Goal: Information Seeking & Learning: Find specific fact

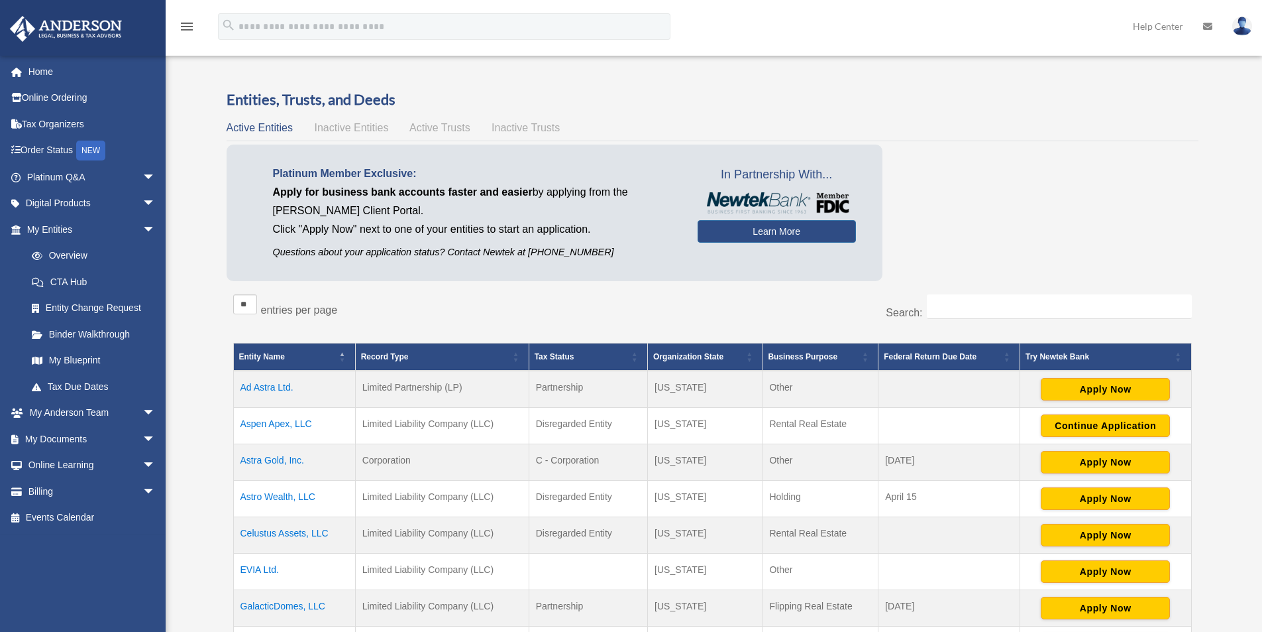
scroll to position [174, 0]
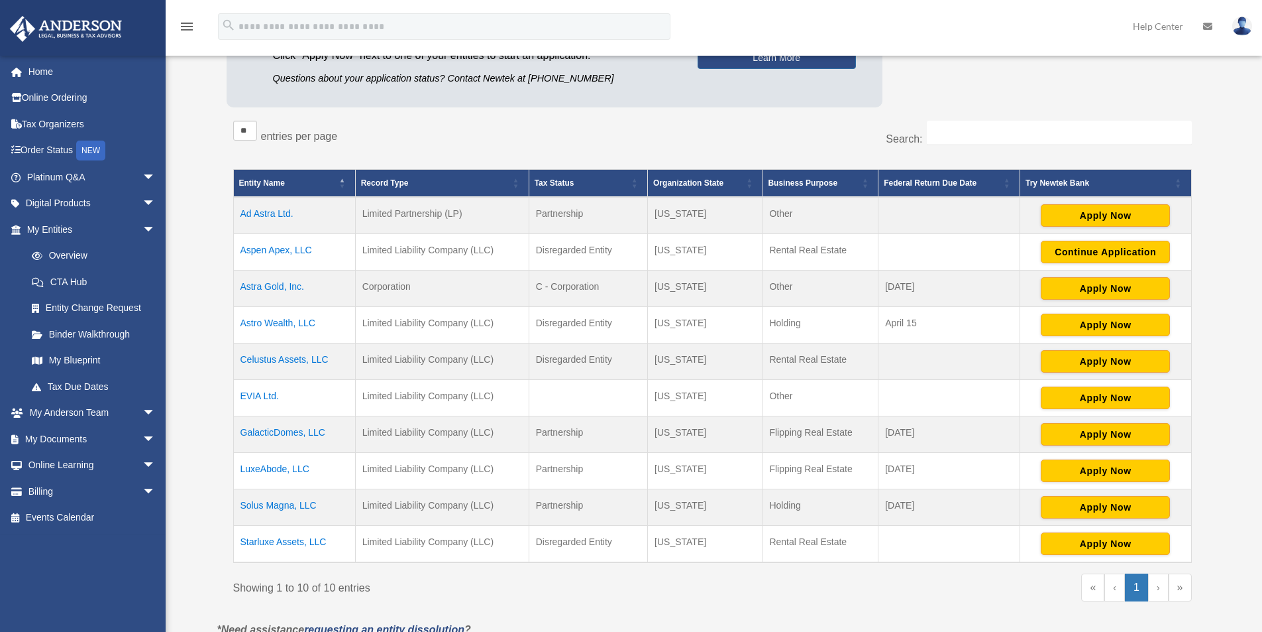
drag, startPoint x: 332, startPoint y: 506, endPoint x: 243, endPoint y: 512, distance: 89.0
click at [243, 512] on td "Solus Magna, LLC" at bounding box center [294, 507] width 122 height 36
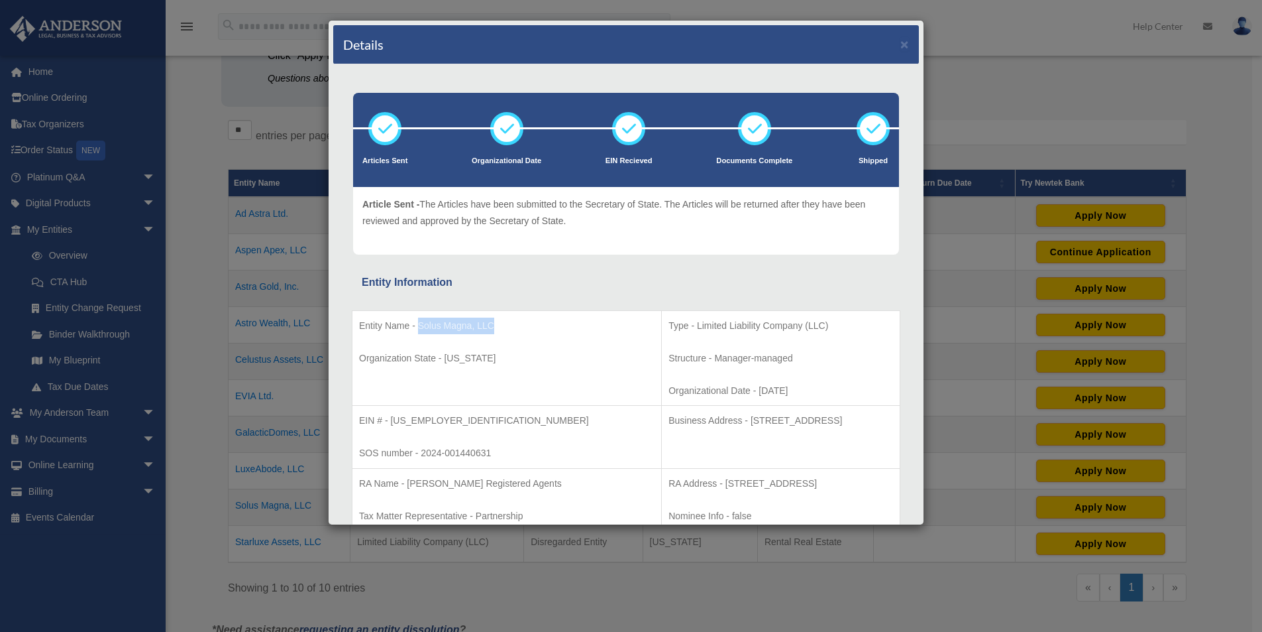
drag, startPoint x: 417, startPoint y: 323, endPoint x: 510, endPoint y: 325, distance: 92.1
click at [510, 325] on p "Entity Name - Solus Magna, LLC" at bounding box center [507, 325] width 296 height 17
copy p "Solus Magna, LLC"
drag, startPoint x: 390, startPoint y: 420, endPoint x: 441, endPoint y: 418, distance: 51.1
click at [441, 418] on p "EIN # - [US_EMPLOYER_IDENTIFICATION_NUMBER]" at bounding box center [507, 420] width 296 height 17
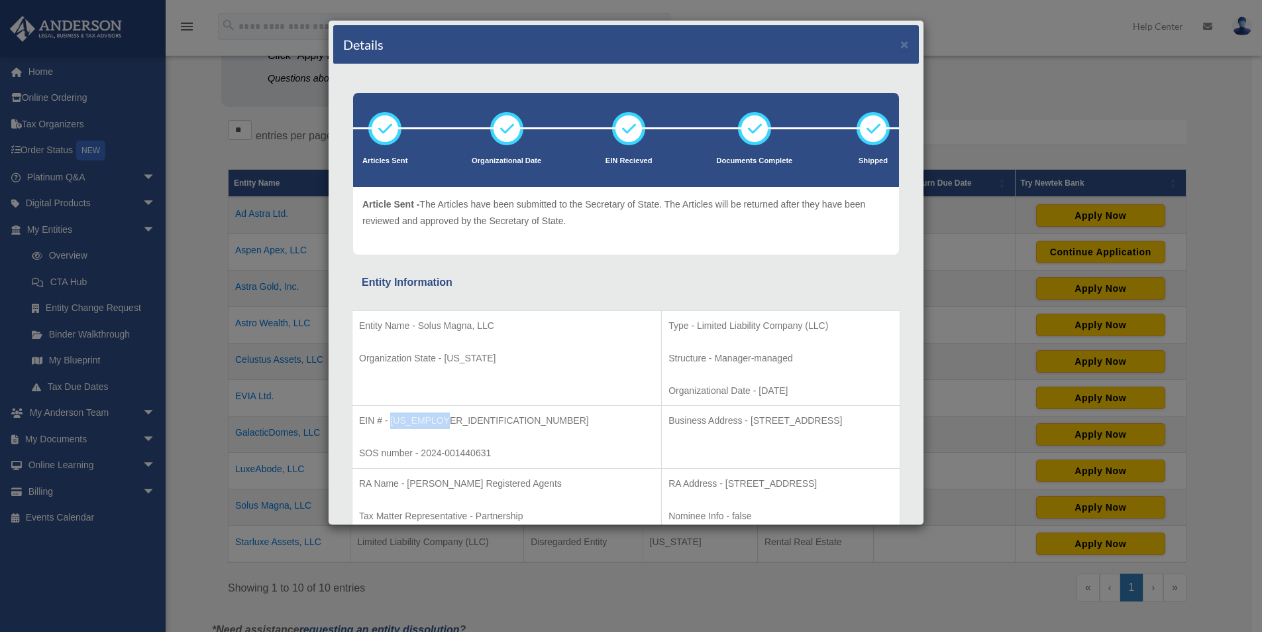
copy p "[US_EMPLOYER_IDENTIFICATION_NUMBER]"
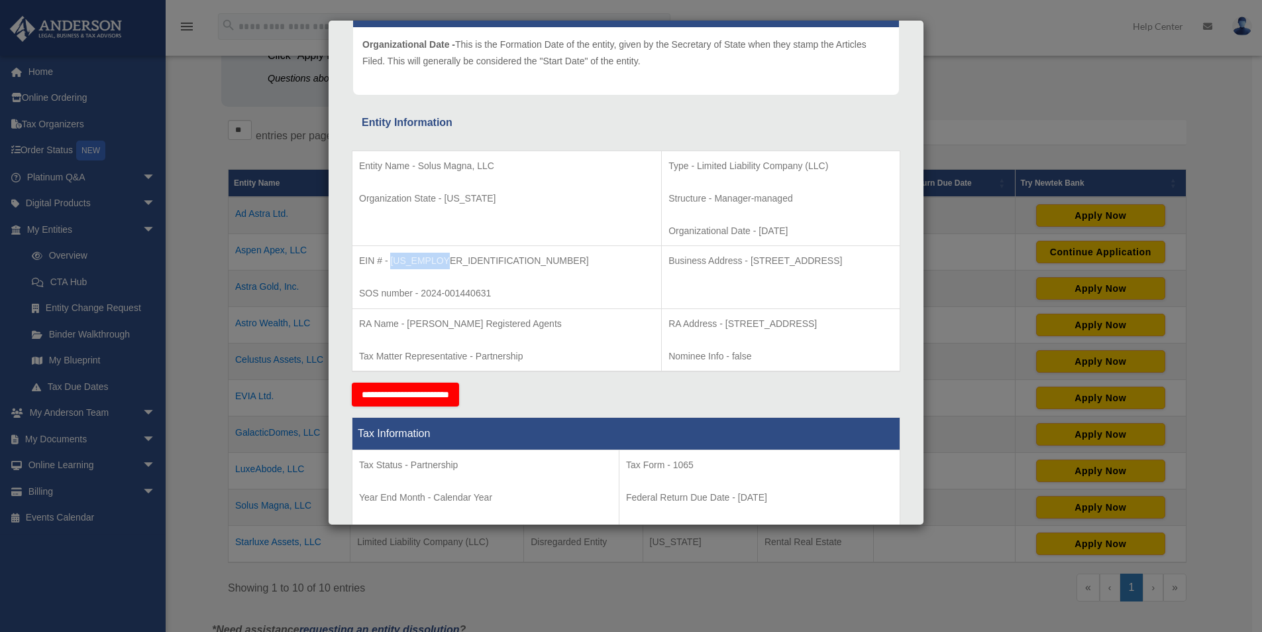
scroll to position [177, 0]
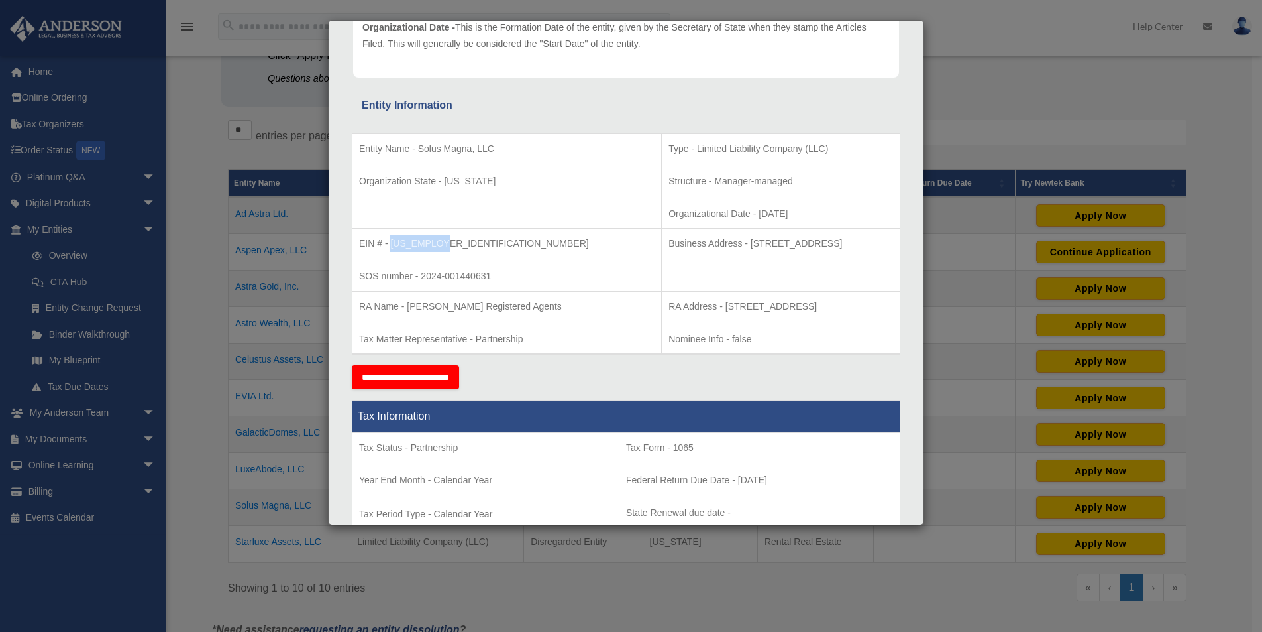
drag, startPoint x: 643, startPoint y: 241, endPoint x: 827, endPoint y: 266, distance: 185.3
click at [827, 266] on td "Business Address - [STREET_ADDRESS]" at bounding box center [781, 260] width 239 height 63
copy p "[STREET_ADDRESS]"
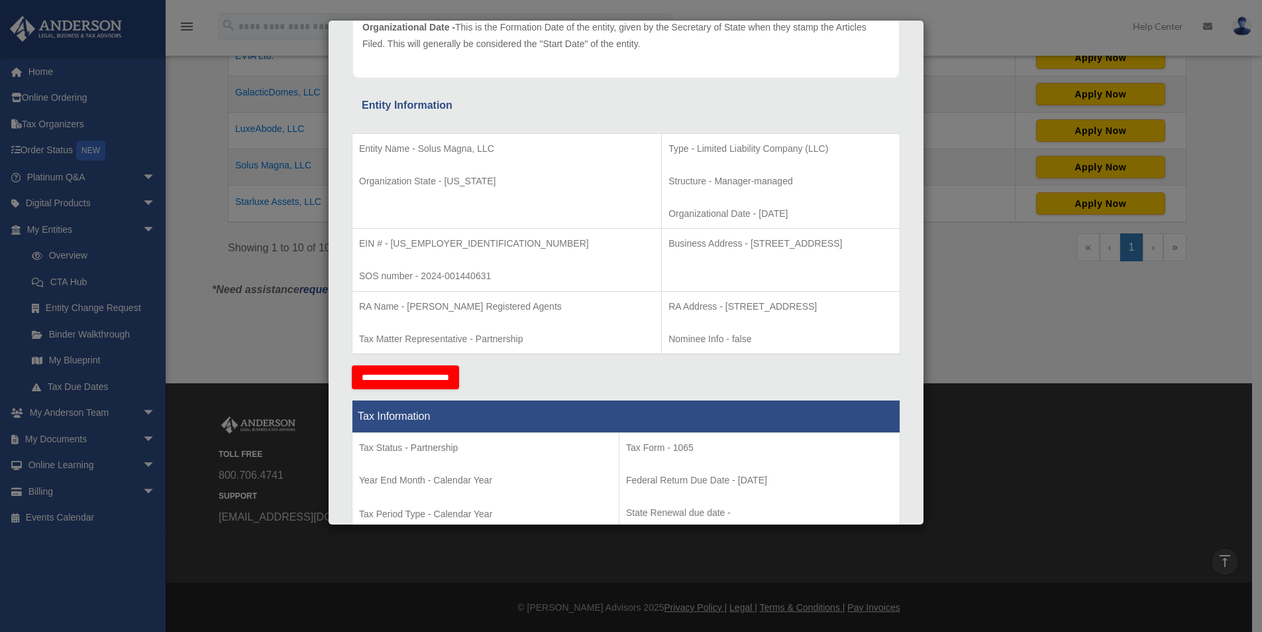
click at [606, 557] on div "Details × Articles Sent Organizational Date" at bounding box center [631, 316] width 1262 height 632
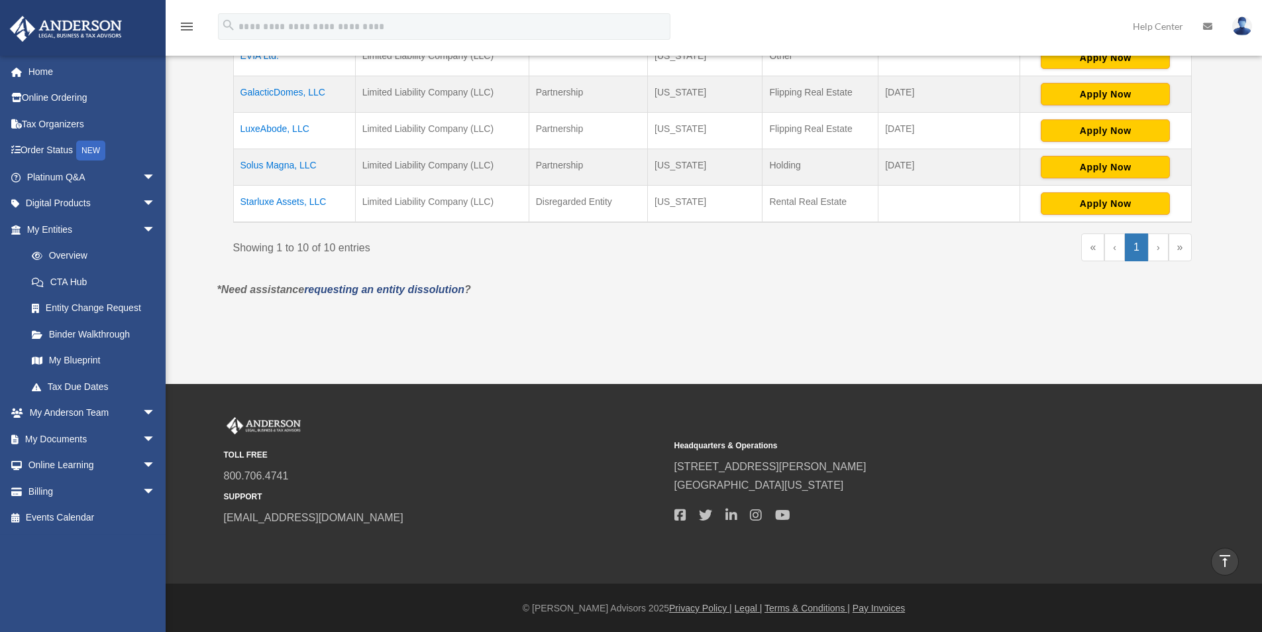
click at [343, 472] on span "800.706.4741" at bounding box center [444, 476] width 441 height 19
drag, startPoint x: 304, startPoint y: 473, endPoint x: 221, endPoint y: 474, distance: 82.2
click at [221, 474] on div "TOLL FREE 800.706.4741 SUPPORT [EMAIL_ADDRESS][DOMAIN_NAME] Headquarters & Oper…" at bounding box center [714, 472] width 1001 height 110
copy link "800.706.4741"
